Goal: Transaction & Acquisition: Book appointment/travel/reservation

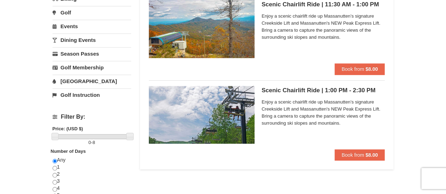
scroll to position [162, 0]
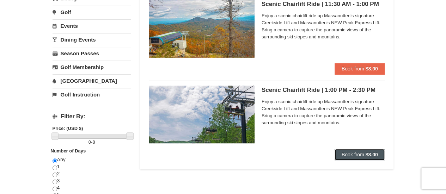
click at [348, 152] on span "Book from" at bounding box center [353, 155] width 23 height 6
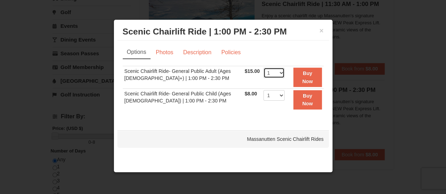
click at [277, 75] on select "1 2 3 4 5 6 7 8 9 10 11 12 13 14 15 16 17 18 19 20 21 22" at bounding box center [274, 73] width 21 height 11
select select "2"
click at [264, 68] on select "1 2 3 4 5 6 7 8 9 10 11 12 13 14 15 16 17 18 19 20 21 22" at bounding box center [274, 73] width 21 height 11
click at [297, 78] on button "Buy Now" at bounding box center [308, 77] width 29 height 19
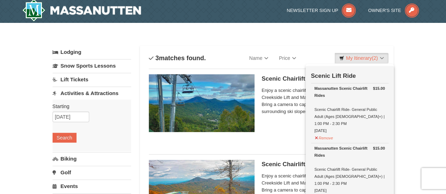
scroll to position [2, 0]
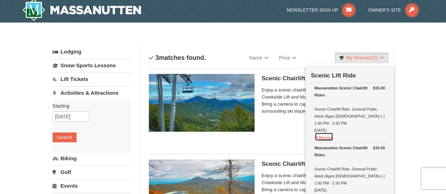
click at [328, 133] on button "Remove" at bounding box center [324, 137] width 19 height 9
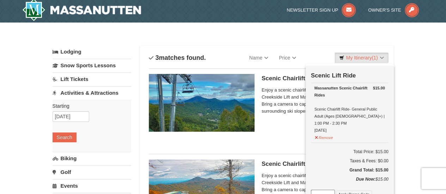
click at [327, 135] on td "$15.00 Massanutten Scenic Chairlift Rides Scenic Chairlift Ride- General Public…" at bounding box center [350, 113] width 78 height 60
click at [325, 133] on button "Remove" at bounding box center [324, 137] width 19 height 9
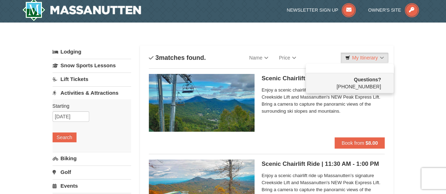
click at [269, 79] on h5 "Scenic Chairlift Ride | 10:00 AM - 11:30 AM Massanutten Scenic Chairlift Rides" at bounding box center [324, 78] width 124 height 7
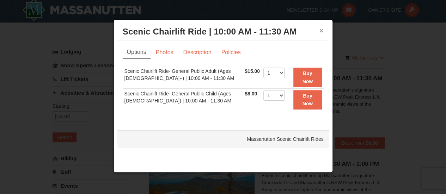
click at [320, 32] on button "×" at bounding box center [322, 30] width 4 height 7
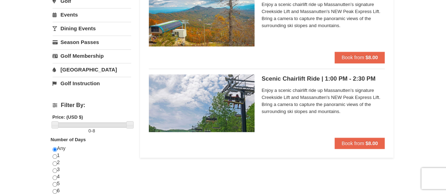
scroll to position [175, 0]
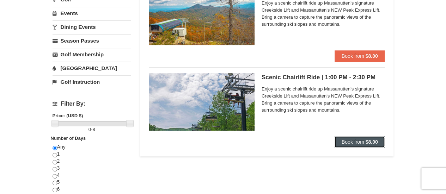
click at [352, 140] on span "Book from" at bounding box center [353, 142] width 23 height 6
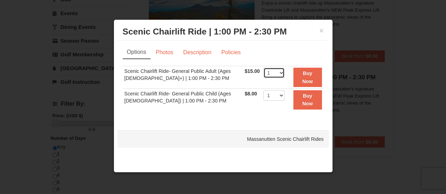
click at [267, 72] on select "1 2 3 4 5 6 7 8 9 10 11 12 13 14 15 16 17 18 19 20 21 22" at bounding box center [274, 73] width 21 height 11
select select "2"
click at [264, 68] on select "1 2 3 4 5 6 7 8 9 10 11 12 13 14 15 16 17 18 19 20 21 22" at bounding box center [274, 73] width 21 height 11
click at [298, 75] on button "Buy Now" at bounding box center [308, 77] width 29 height 19
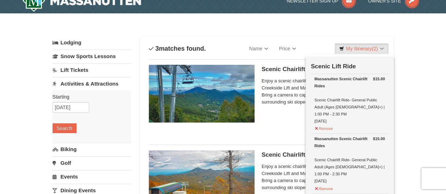
scroll to position [11, 0]
click at [281, 111] on div "Scenic Chairlift Ride | 10:00 AM - 11:30 AM Massanutten Scenic Chairlift Rides …" at bounding box center [324, 97] width 124 height 64
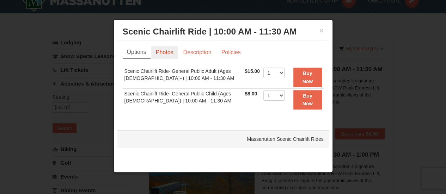
click at [162, 53] on link "Photos" at bounding box center [164, 52] width 27 height 13
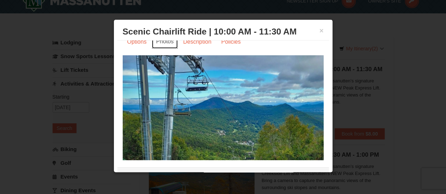
scroll to position [0, 0]
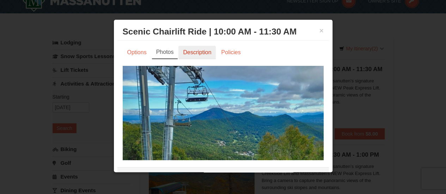
click at [196, 47] on link "Description" at bounding box center [197, 52] width 37 height 13
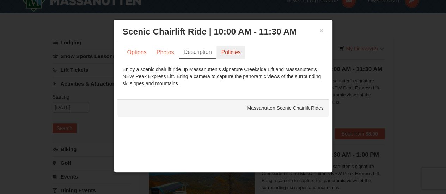
click at [227, 48] on link "Policies" at bounding box center [231, 52] width 29 height 13
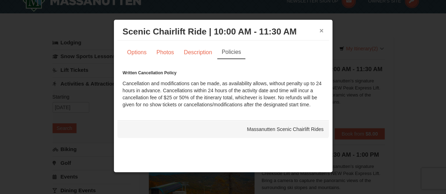
click at [320, 30] on button "×" at bounding box center [322, 30] width 4 height 7
